Goal: Complete application form

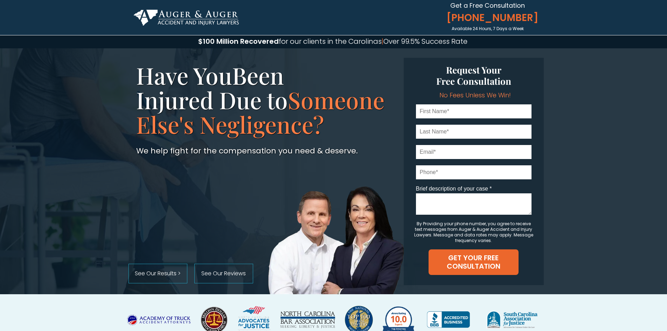
click at [443, 109] on input "text" at bounding box center [474, 111] width 116 height 14
type input "Kayla"
type input "[PERSON_NAME]"
type input "[EMAIL_ADDRESS][DOMAIN_NAME]"
click at [439, 174] on input "tel" at bounding box center [474, 172] width 116 height 14
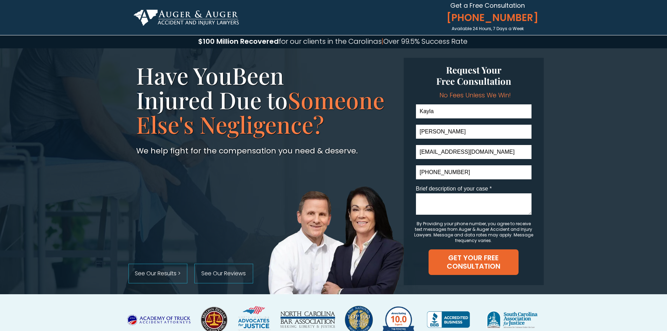
type input "[PHONE_NUMBER]"
click at [467, 200] on textarea "Brief description of your case *" at bounding box center [474, 203] width 116 height 21
paste textarea "I was injured in a slow-speed rear-end collision on [DATE], and diagnosed with …"
type textarea "I was injured in a slow-speed rear-end collision on [DATE], and diagnosed with …"
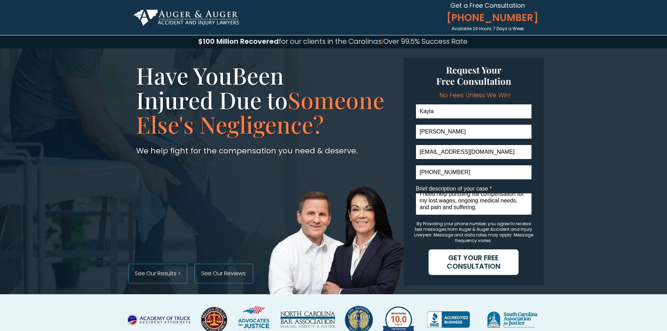
click at [485, 262] on span "GET YOUR FREE CONSULTATION" at bounding box center [474, 262] width 90 height 17
